Goal: Find specific page/section: Find specific page/section

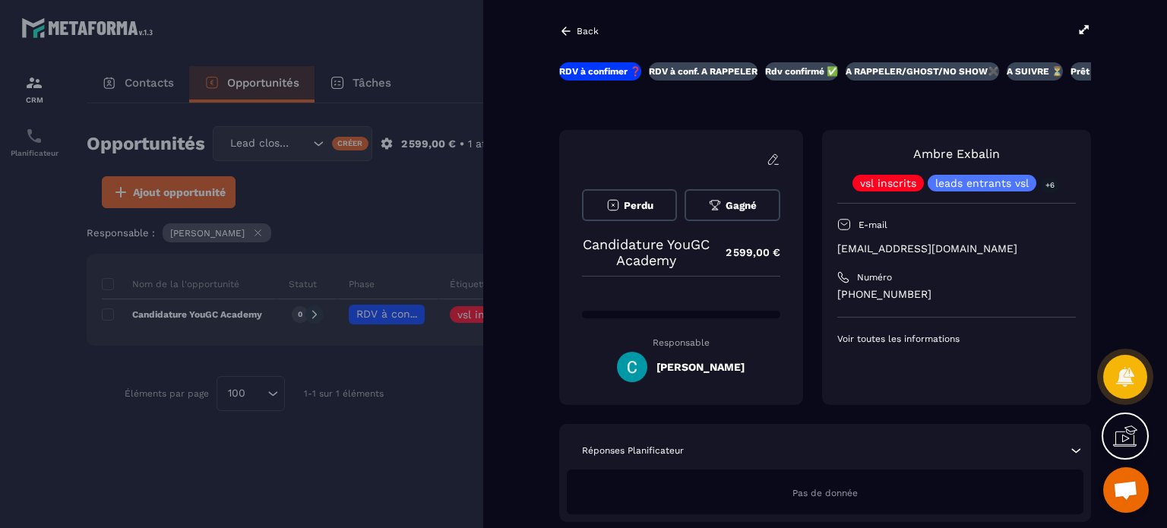
click at [608, 69] on p "RDV à confimer ❓" at bounding box center [600, 71] width 82 height 12
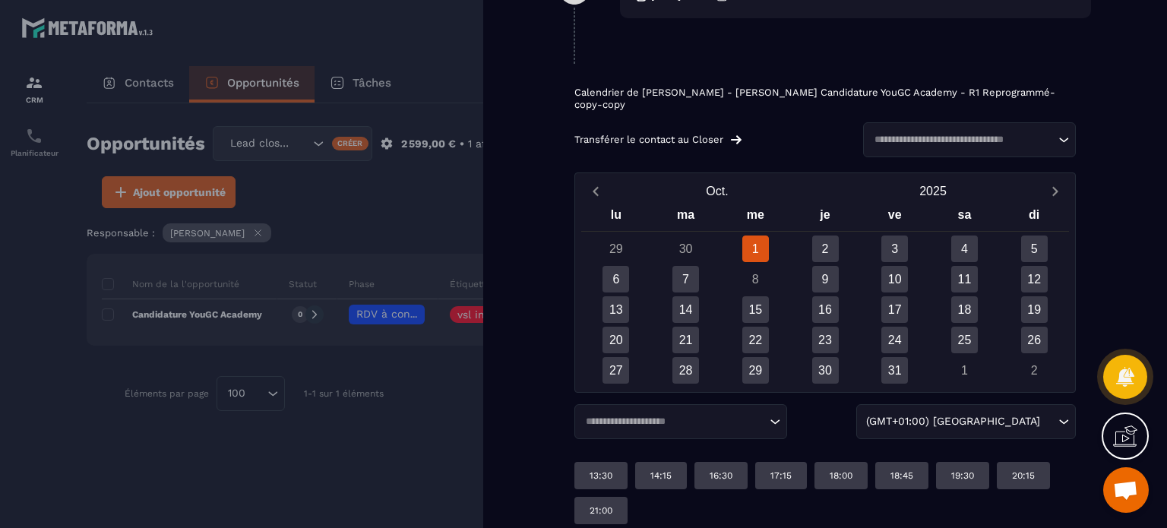
scroll to position [1016, 0]
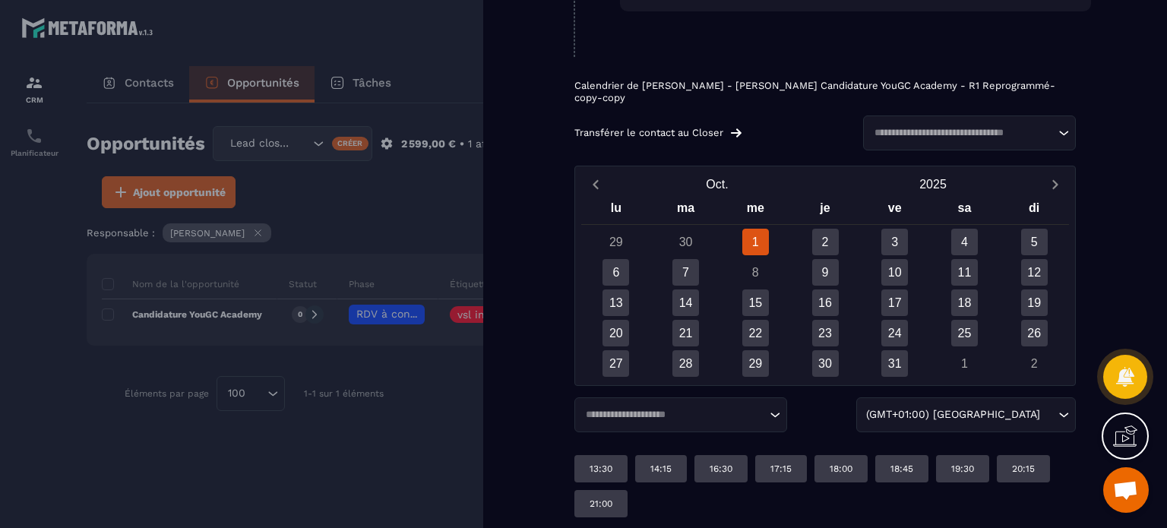
click at [171, 410] on div at bounding box center [583, 264] width 1167 height 528
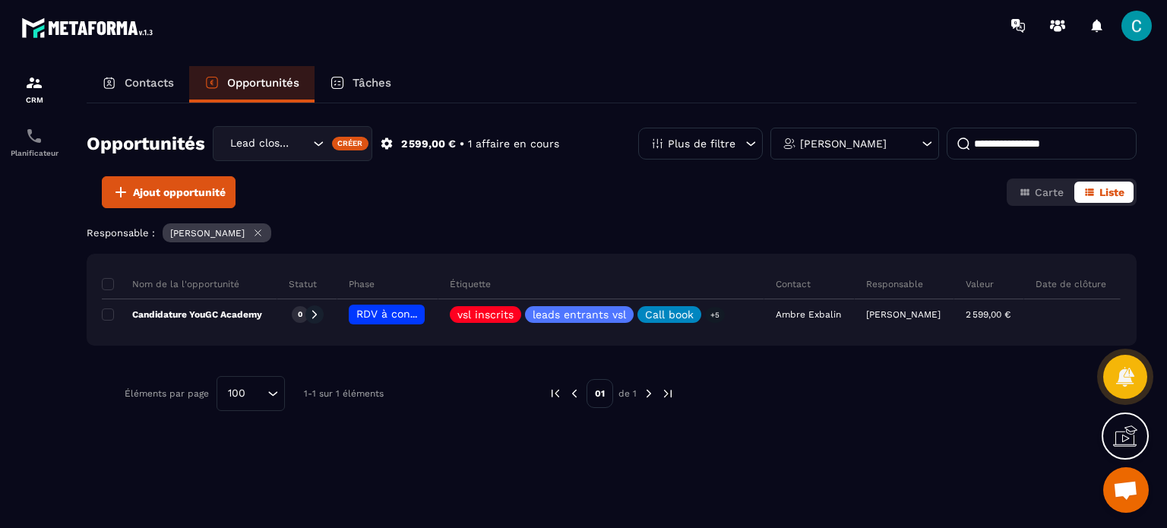
drag, startPoint x: 157, startPoint y: 72, endPoint x: 179, endPoint y: 90, distance: 28.1
click at [157, 72] on div "Contacts" at bounding box center [138, 84] width 103 height 36
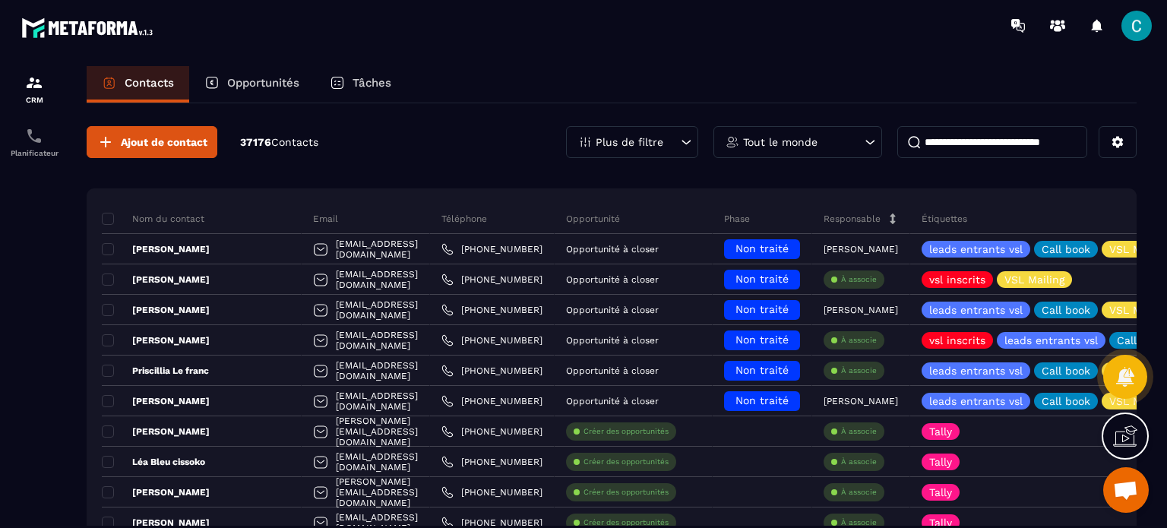
click at [964, 148] on input at bounding box center [993, 142] width 190 height 32
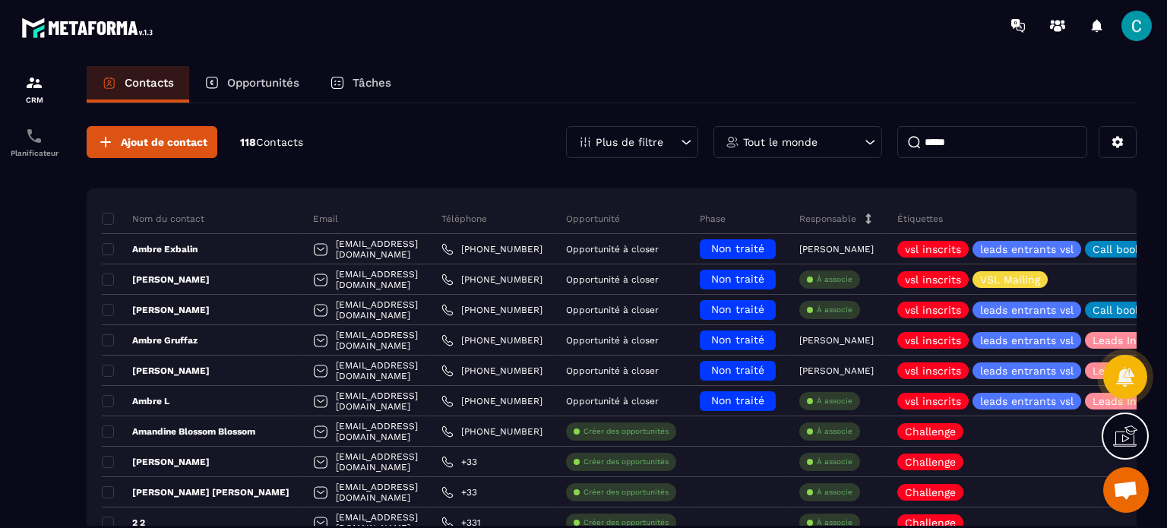
type input "*****"
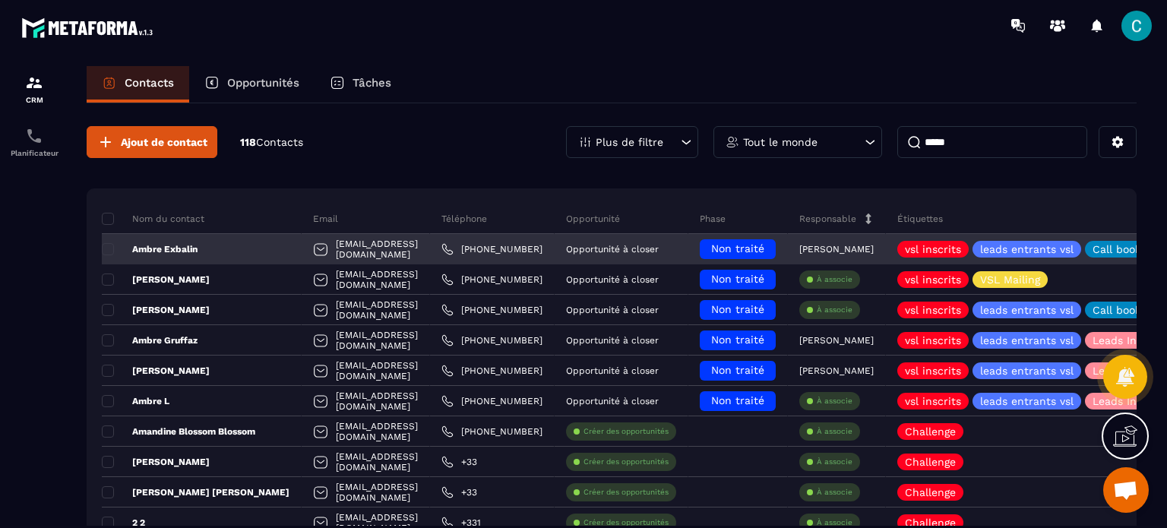
click at [201, 254] on div "Ambre Exbalin" at bounding box center [202, 249] width 200 height 30
